Goal: Task Accomplishment & Management: Manage account settings

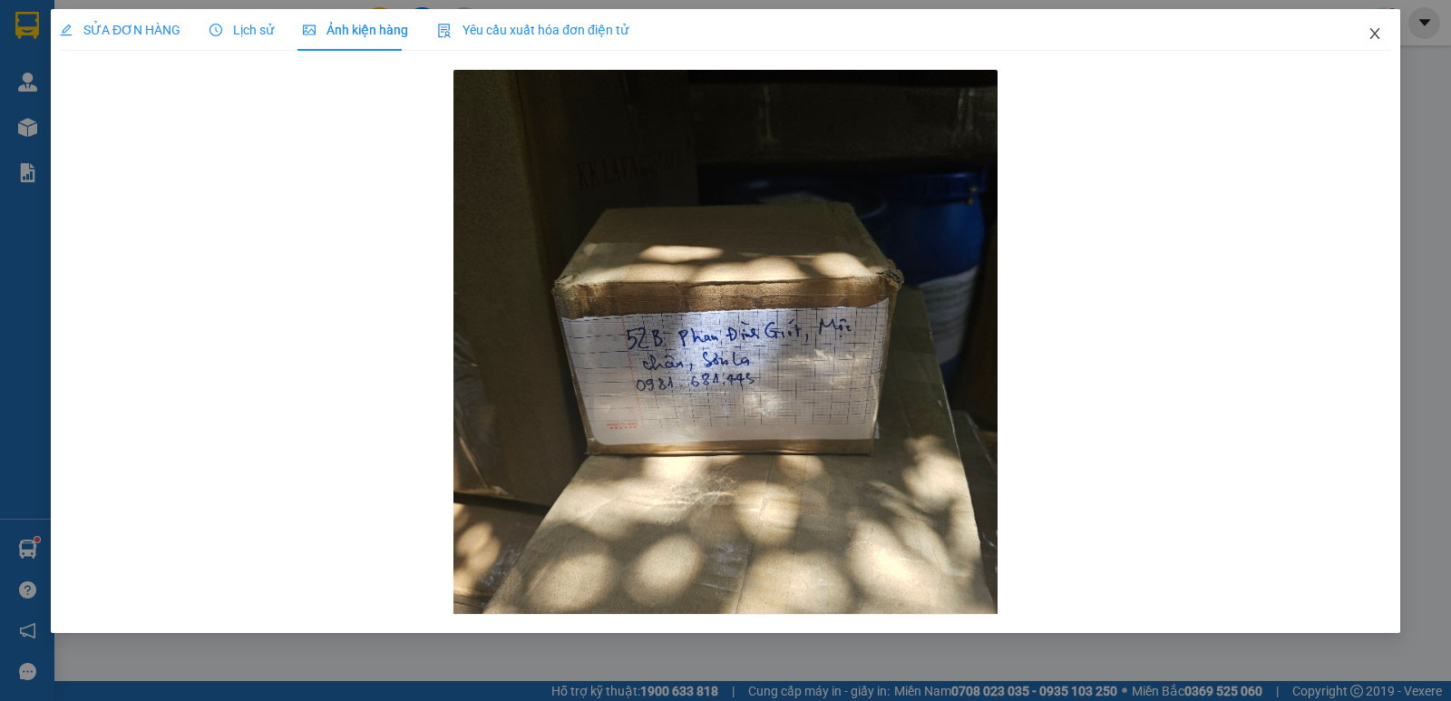
click at [1376, 34] on icon "close" at bounding box center [1374, 33] width 10 height 11
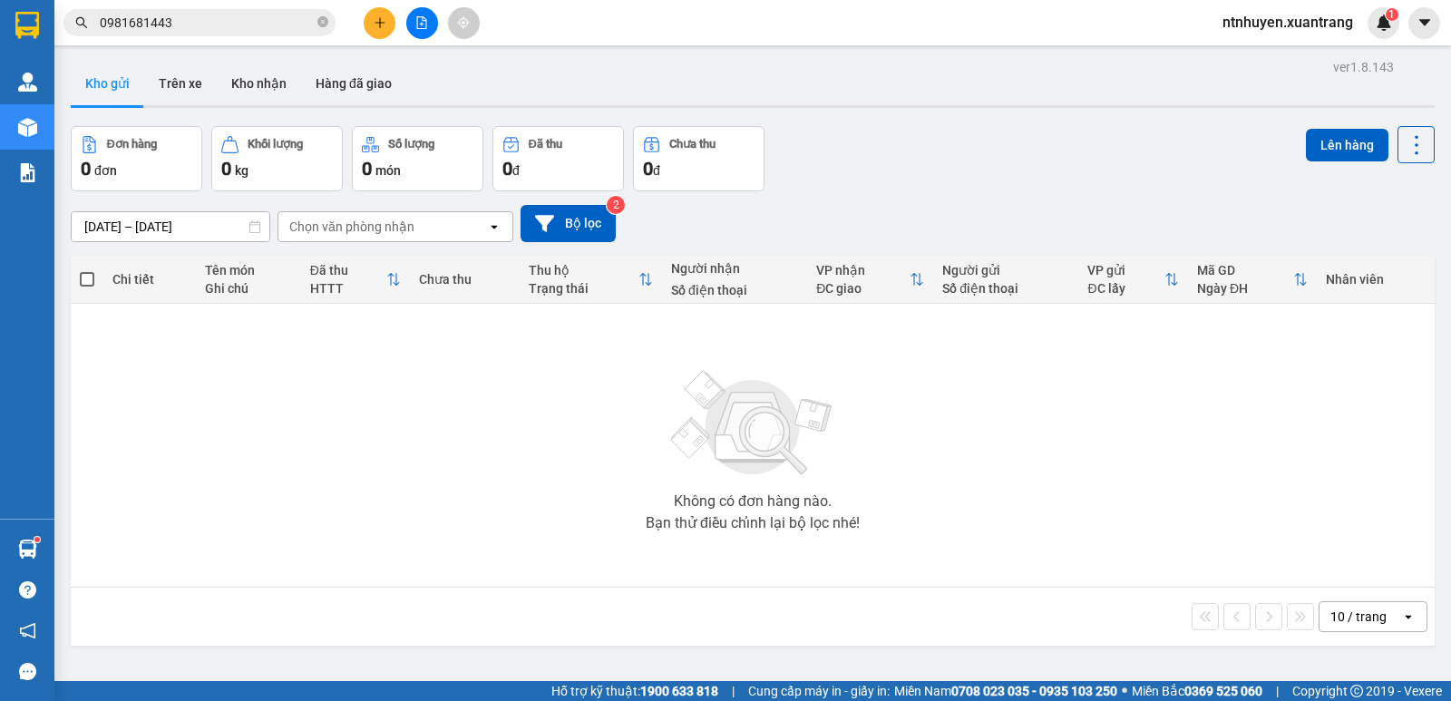
click at [1294, 21] on span "ntnhuyen.xuantrang" at bounding box center [1288, 22] width 160 height 23
click at [1290, 51] on span "Đăng xuất" at bounding box center [1295, 56] width 122 height 20
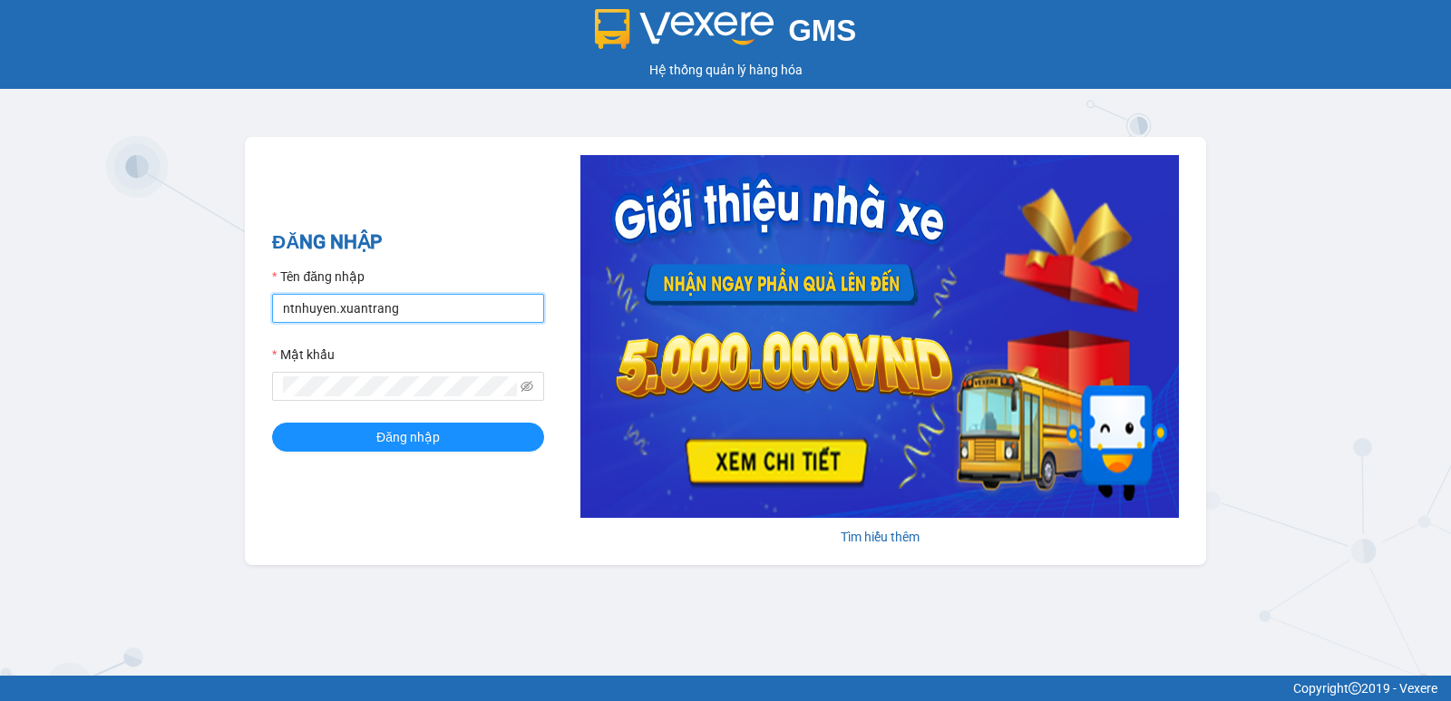
click at [414, 320] on input "ntnhuyen.xuantrang" at bounding box center [408, 308] width 272 height 29
click at [414, 319] on input "ntnhuyen.xuantrang" at bounding box center [408, 308] width 272 height 29
click at [302, 305] on input "dtttoan.xuantrang" at bounding box center [408, 308] width 272 height 29
type input "dttoan.xuantrang"
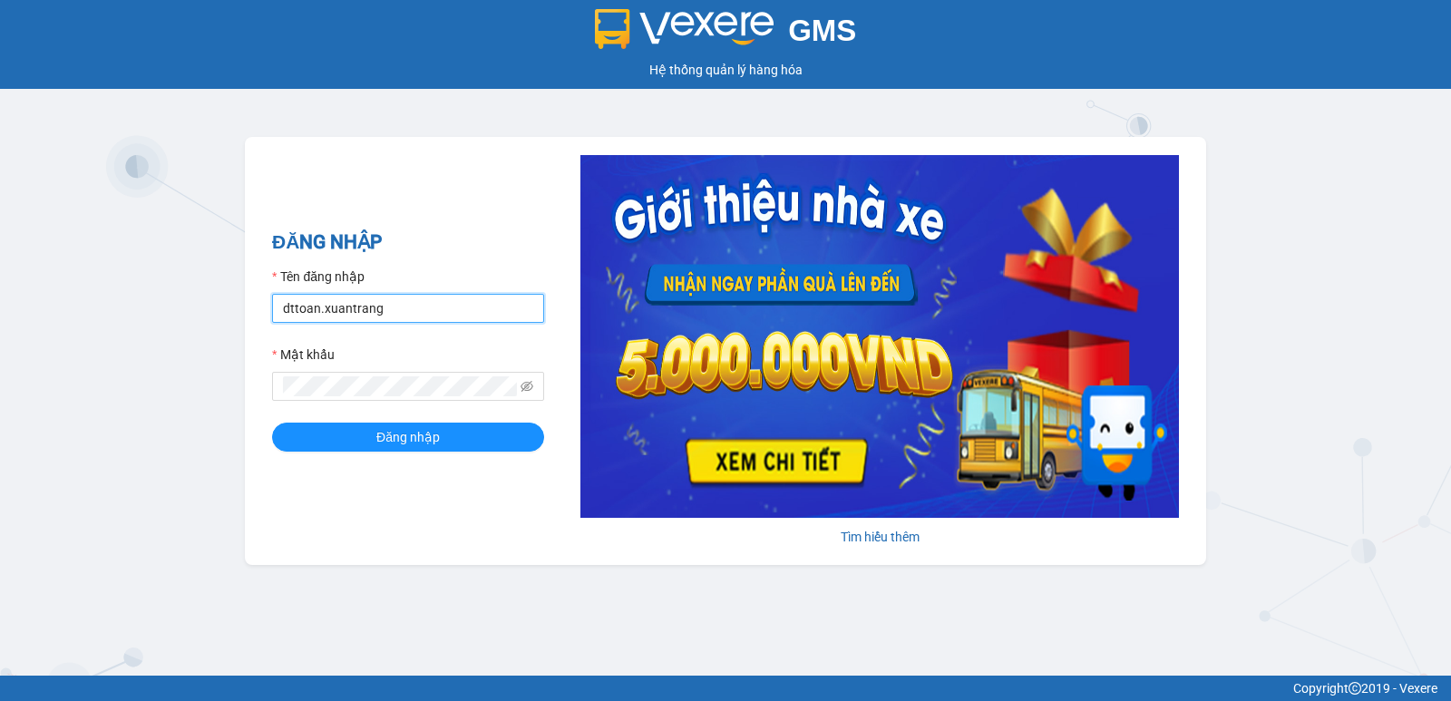
click at [272, 423] on button "Đăng nhập" at bounding box center [408, 437] width 272 height 29
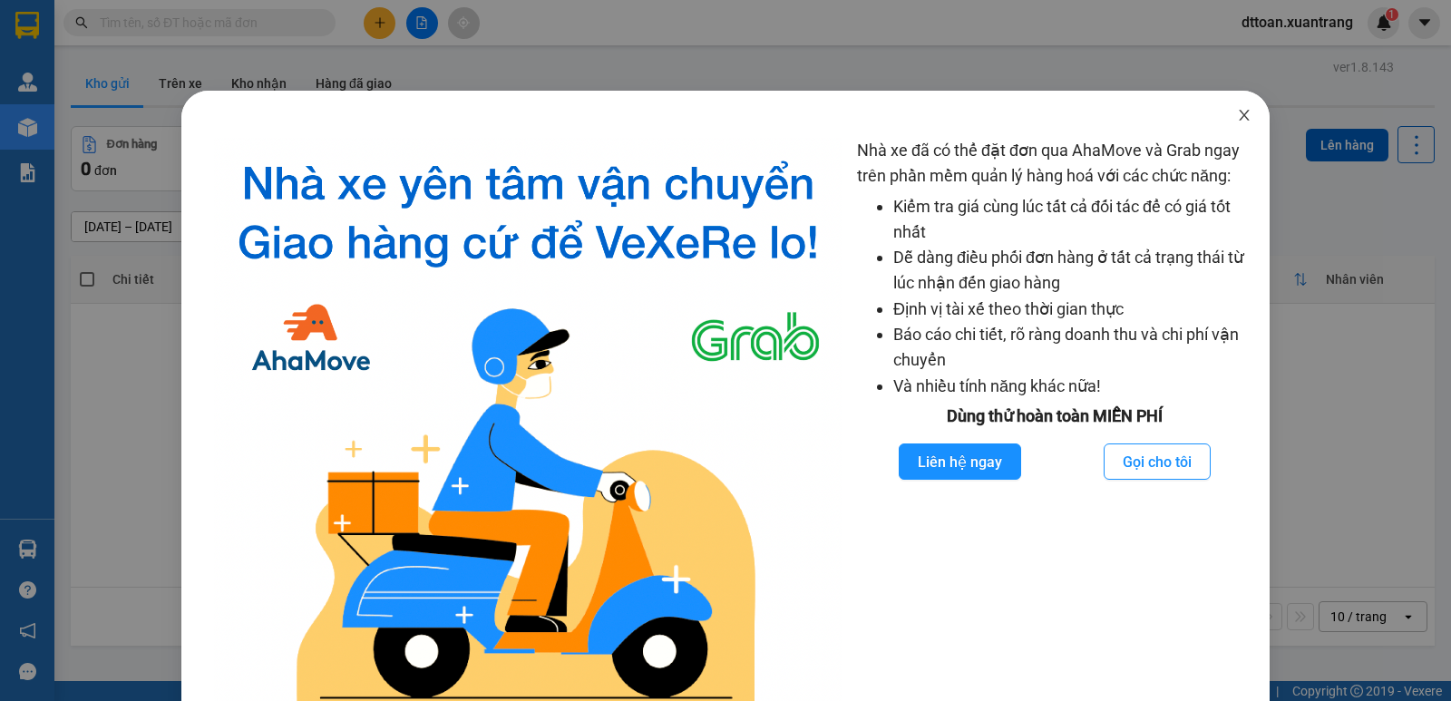
click at [1219, 109] on span "Close" at bounding box center [1244, 116] width 51 height 51
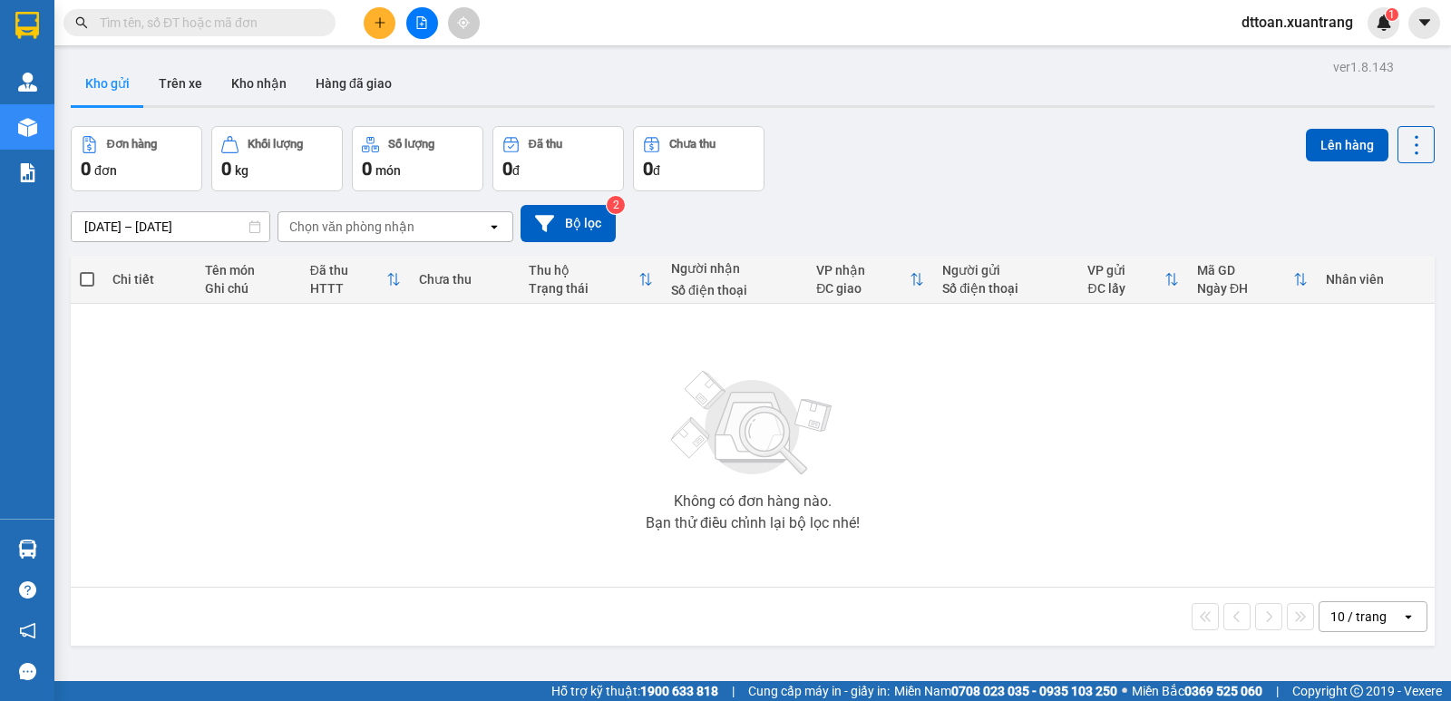
paste input "0986271102"
click at [238, 27] on input "0986271102" at bounding box center [207, 23] width 214 height 20
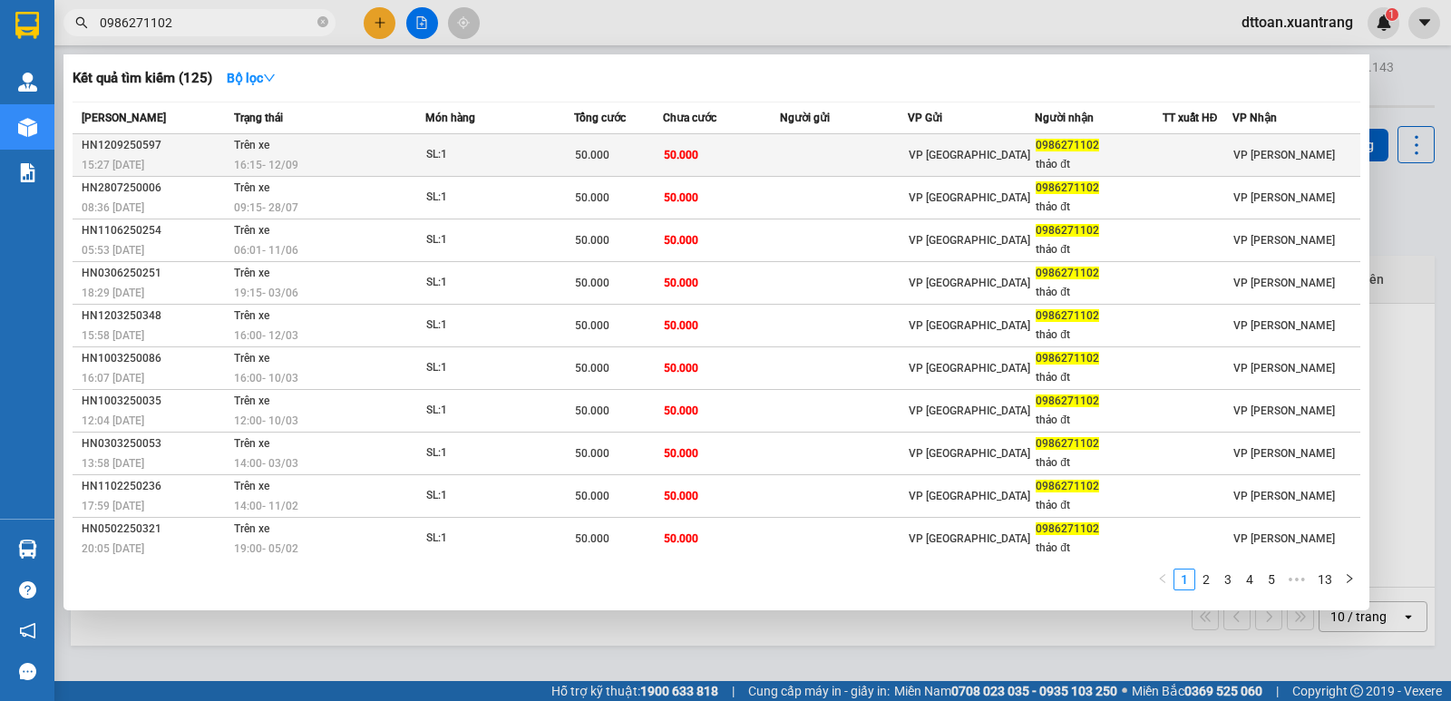
type input "0986271102"
click at [558, 156] on div "SL: 1" at bounding box center [494, 155] width 136 height 20
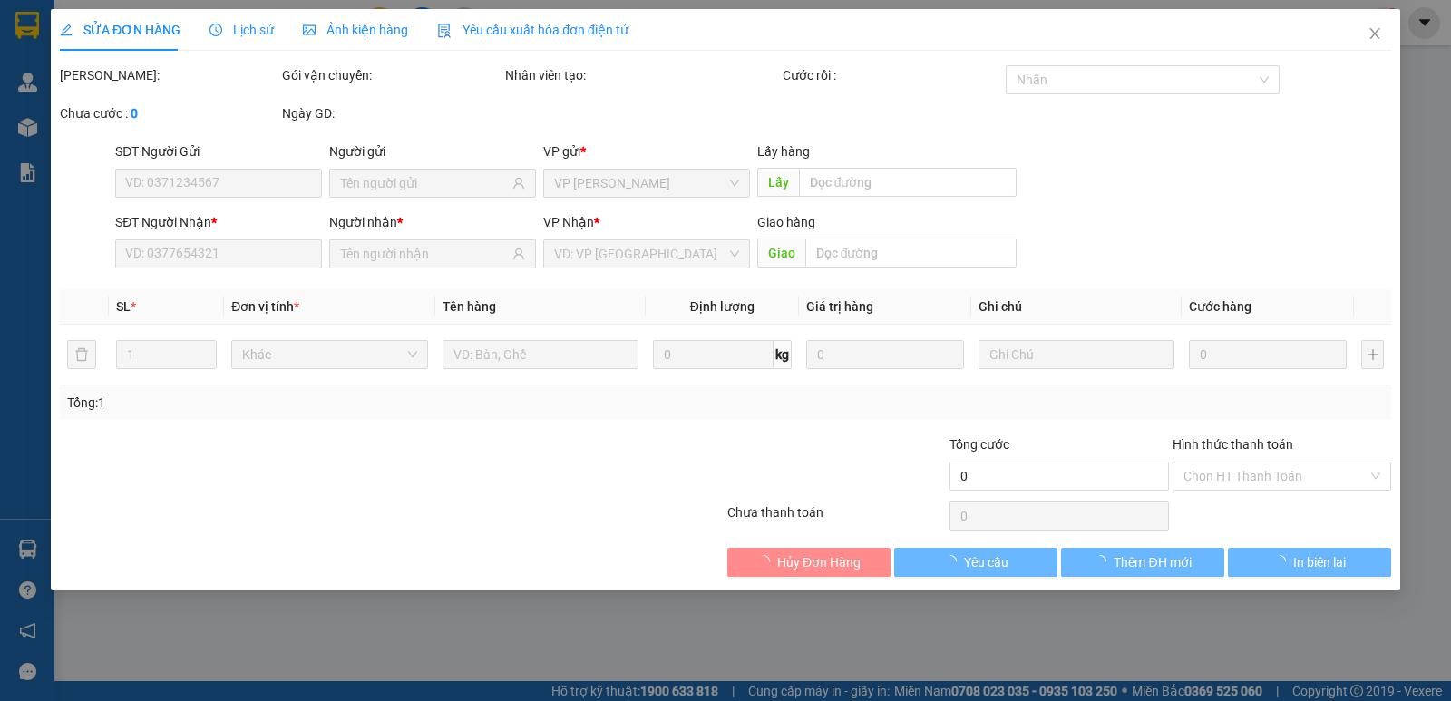
type input "0986271102"
type input "thảo đt"
type input "50.000"
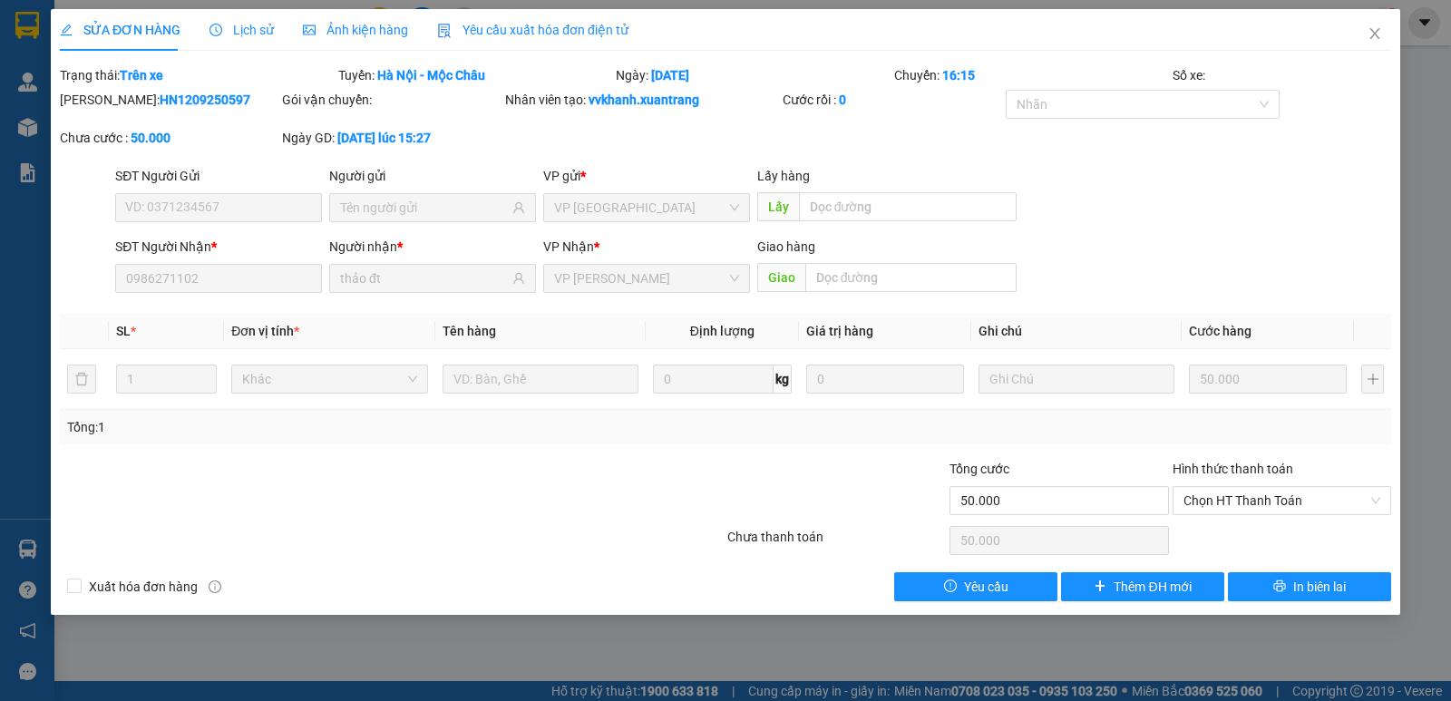
click at [349, 38] on div "Ảnh kiện hàng" at bounding box center [355, 30] width 105 height 20
